Goal: Task Accomplishment & Management: Use online tool/utility

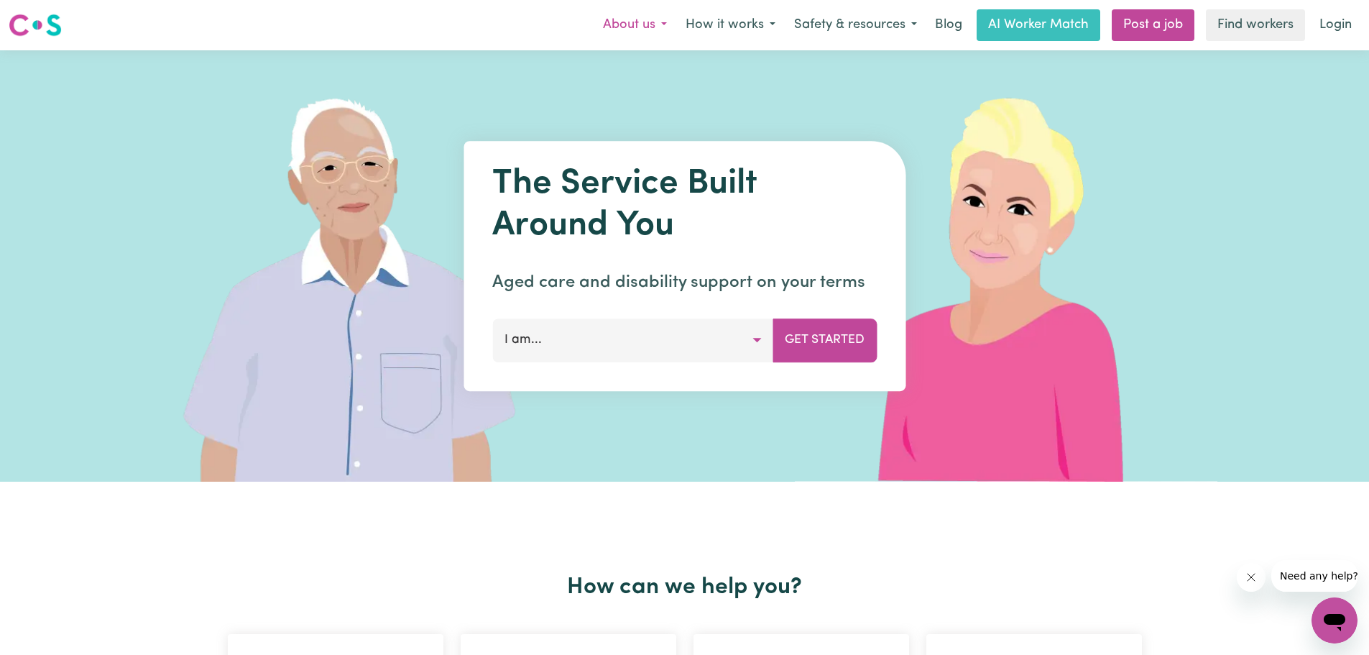
click at [661, 25] on button "About us" at bounding box center [635, 25] width 83 height 30
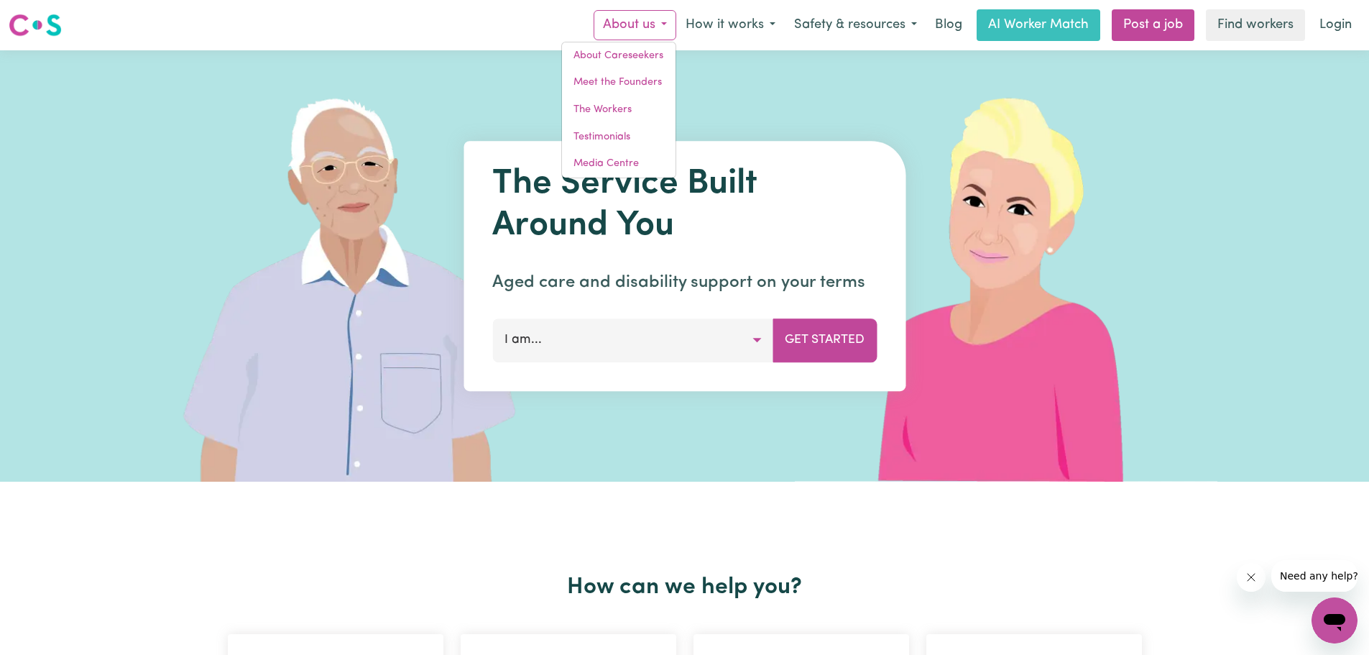
click at [661, 25] on button "About us" at bounding box center [635, 25] width 83 height 30
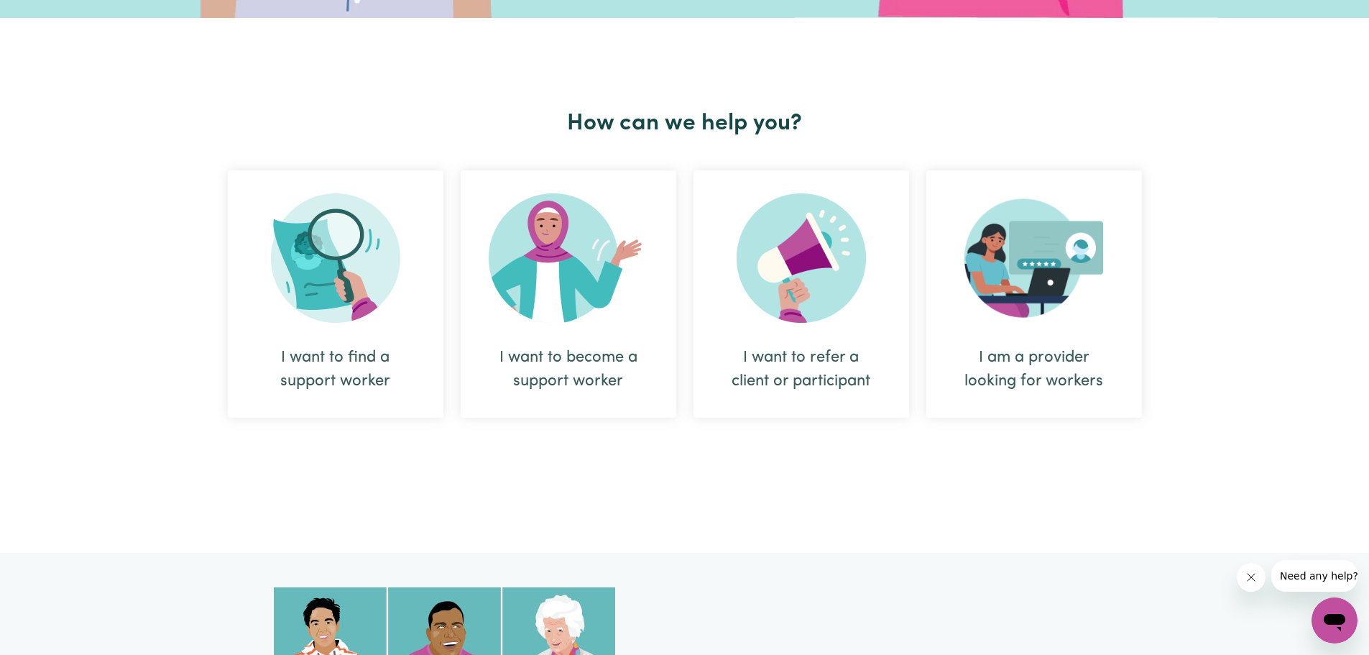
scroll to position [465, 0]
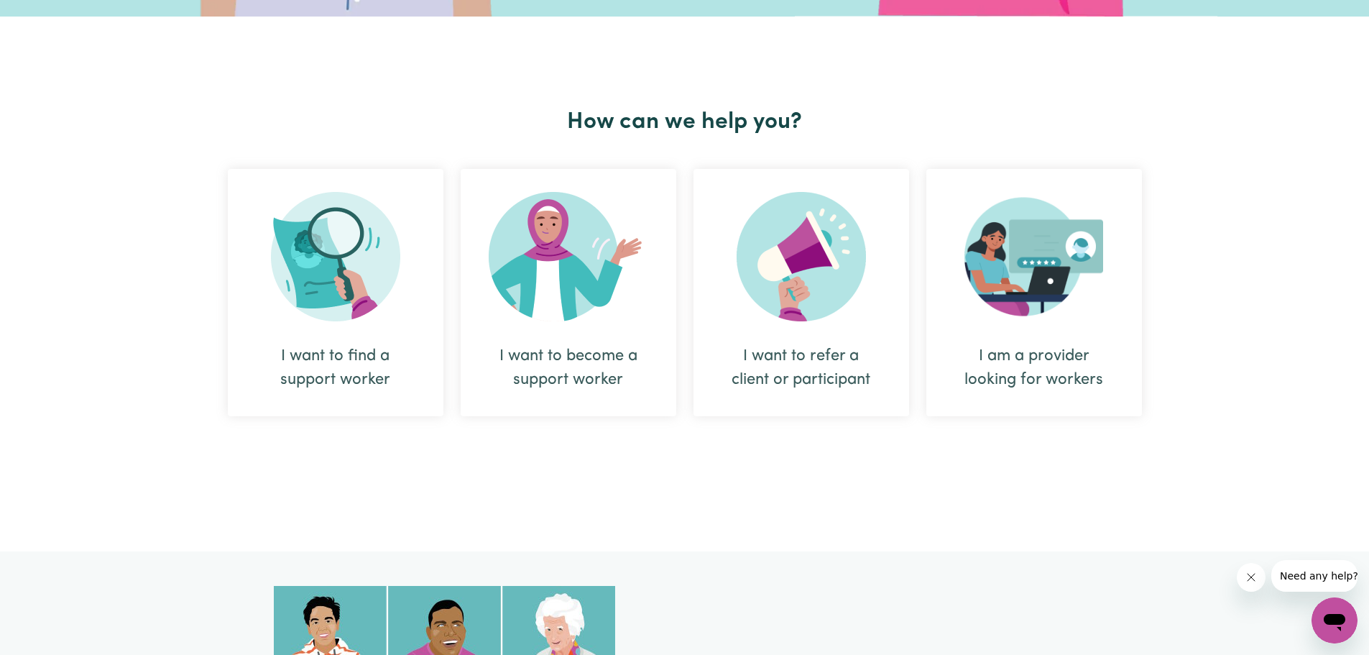
click at [371, 373] on div "I want to find a support worker" at bounding box center [335, 367] width 147 height 47
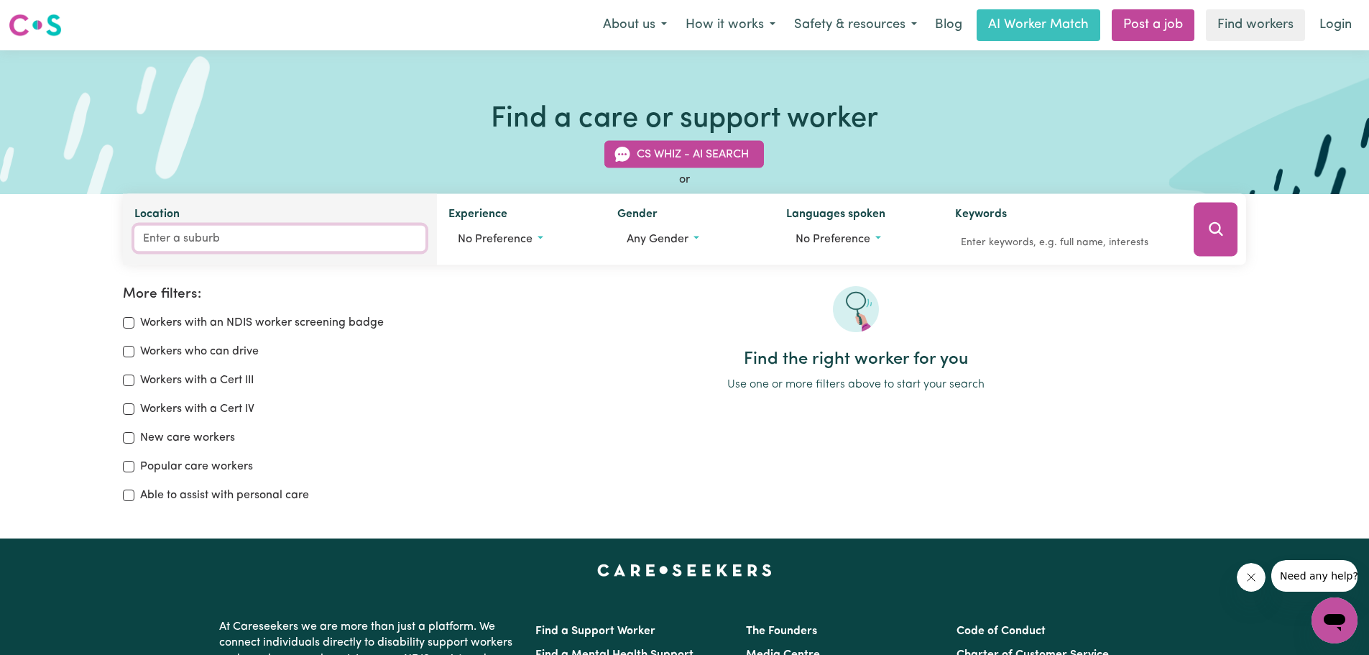
click at [214, 243] on input "Location" at bounding box center [280, 239] width 292 height 26
type input "seaford"
type input "[GEOGRAPHIC_DATA], [GEOGRAPHIC_DATA], 5169"
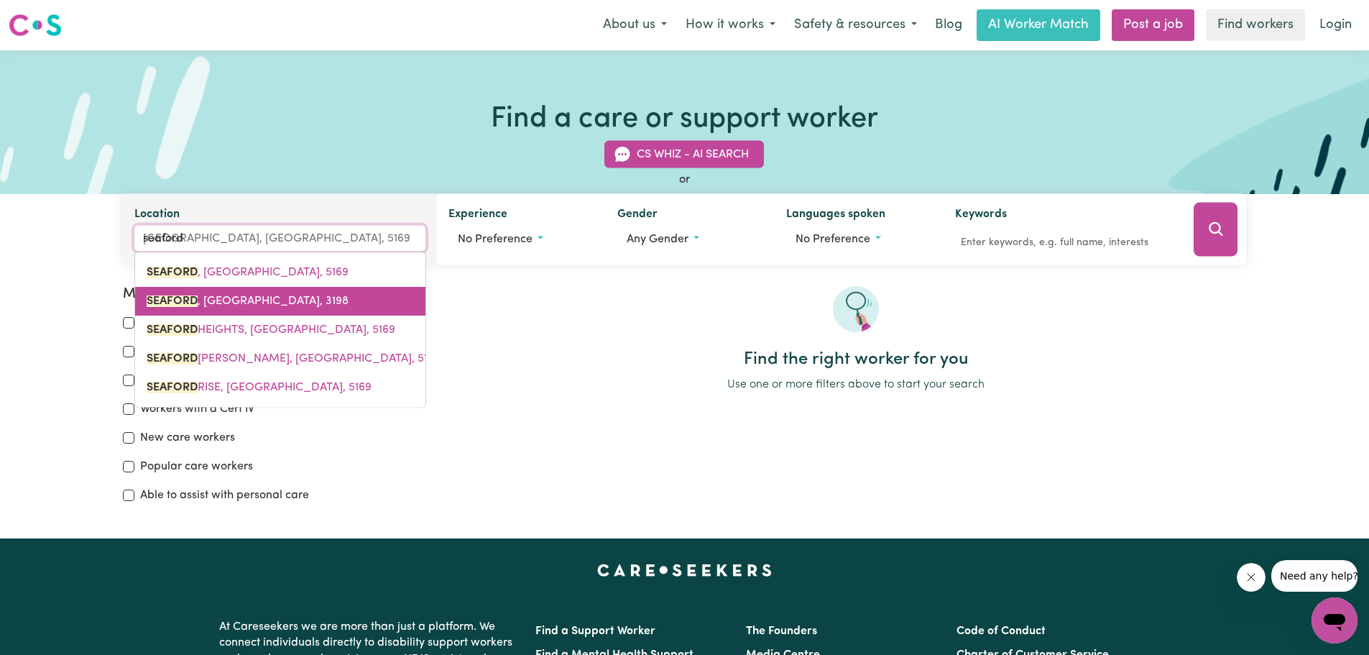
click at [239, 298] on span "SEAFORD , [GEOGRAPHIC_DATA], 3198" at bounding box center [248, 301] width 202 height 12
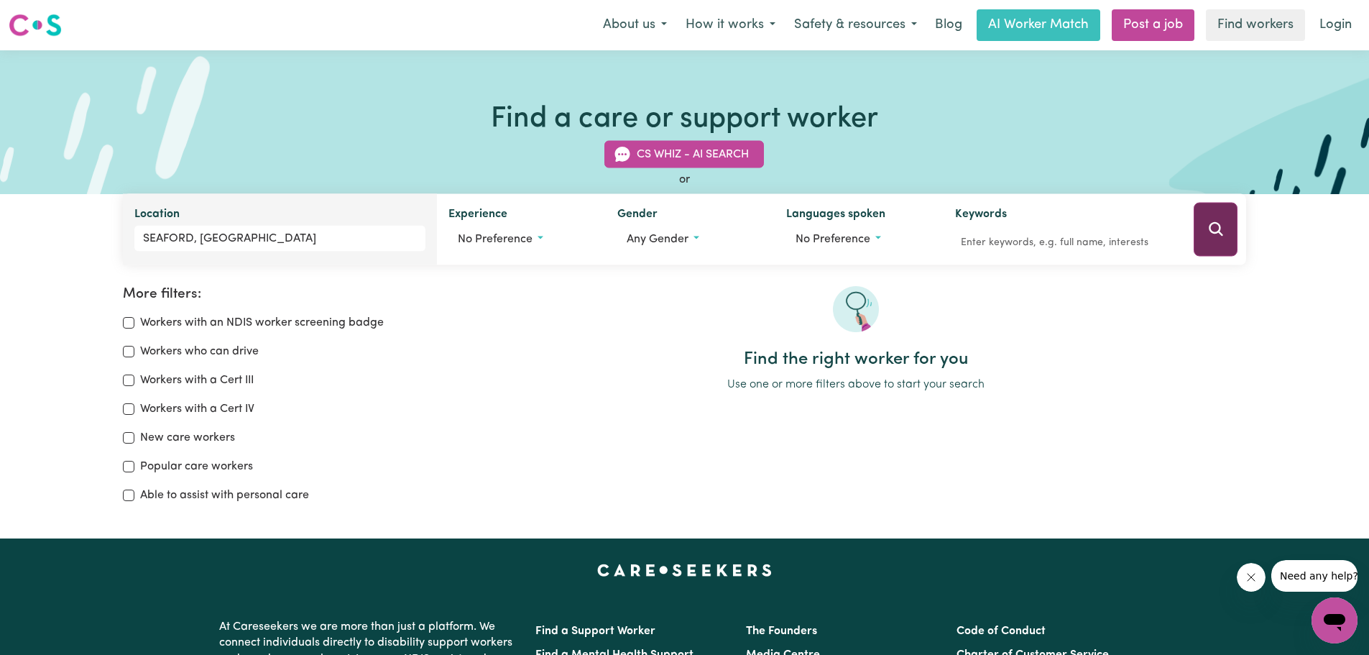
click at [1233, 209] on button "Search" at bounding box center [1216, 230] width 44 height 54
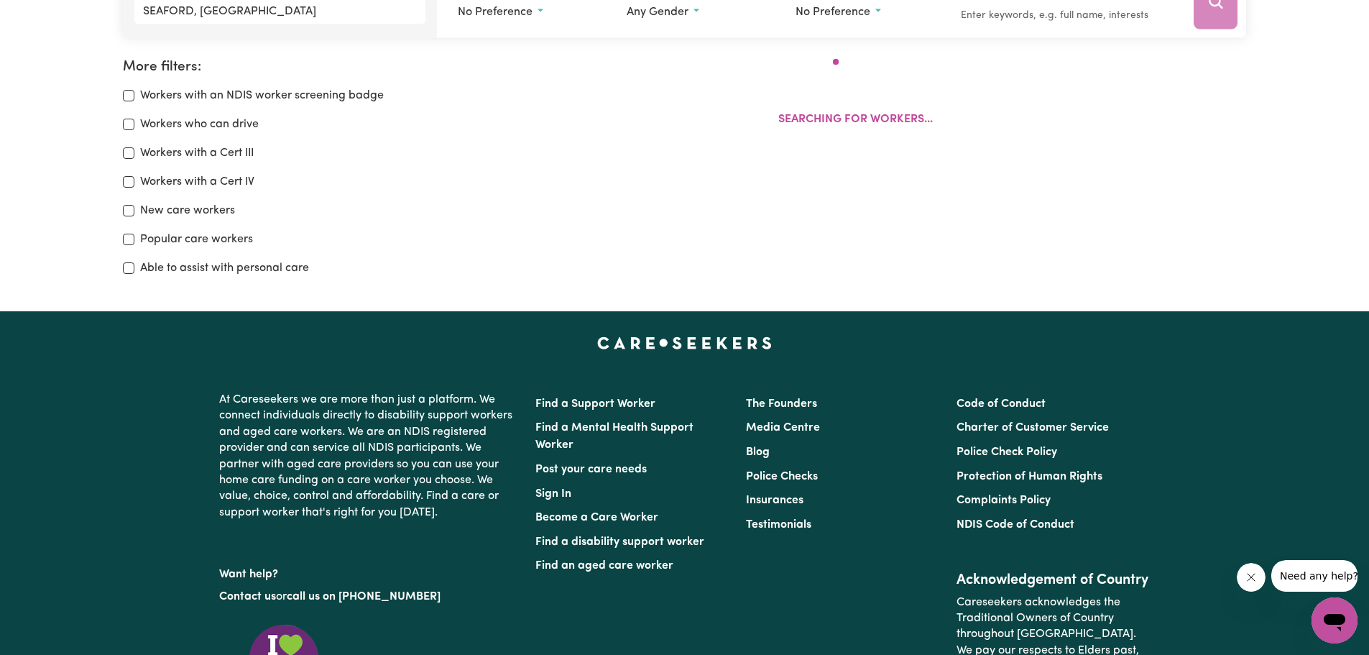
scroll to position [240, 0]
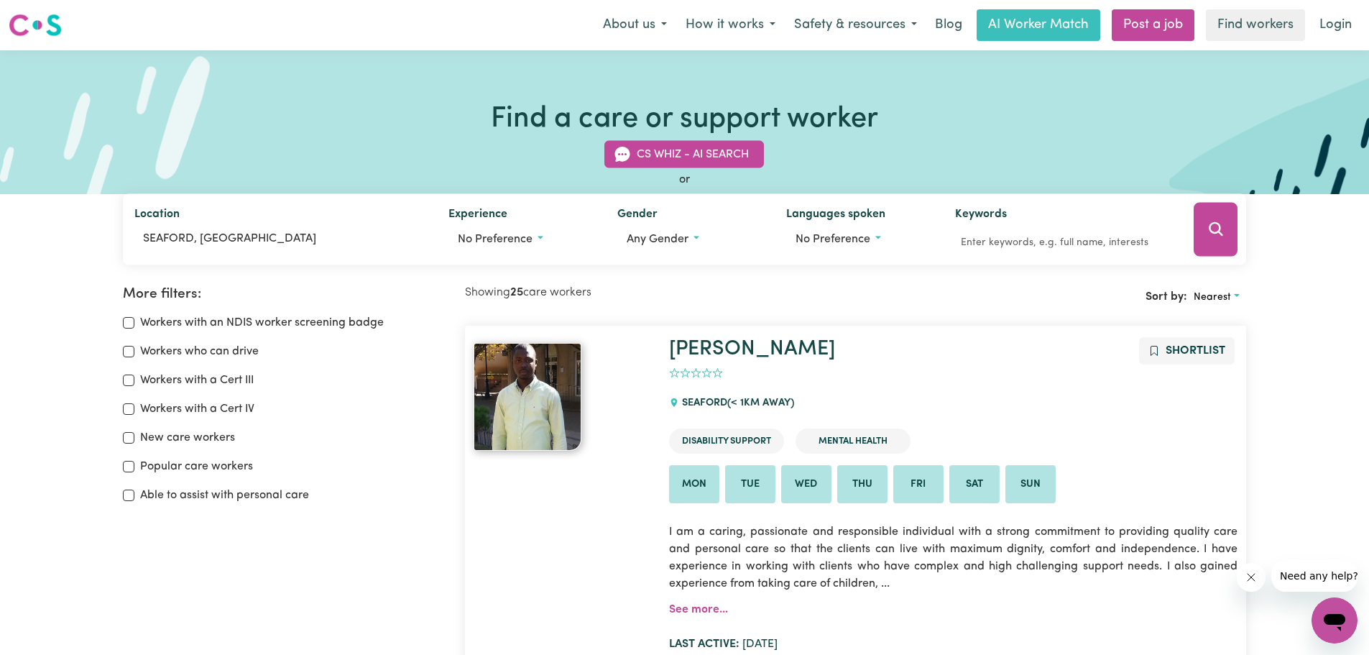
click at [45, 28] on img at bounding box center [35, 25] width 53 height 26
